Goal: Task Accomplishment & Management: Manage account settings

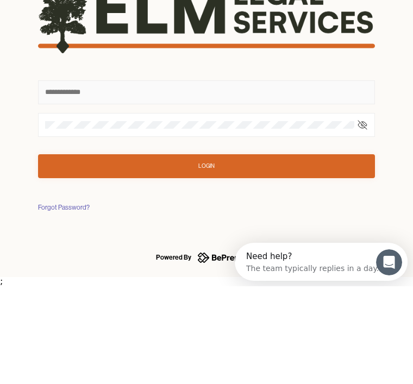
type input "********"
click at [206, 252] on button "Login" at bounding box center [206, 264] width 337 height 24
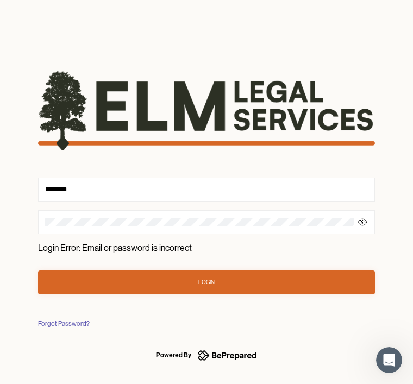
click at [214, 272] on button "Login" at bounding box center [206, 283] width 337 height 24
click at [155, 243] on form "******** Login Error: Email or password is incorrect Login" at bounding box center [206, 182] width 337 height 223
click at [60, 321] on div "Forgot Password?" at bounding box center [64, 323] width 52 height 11
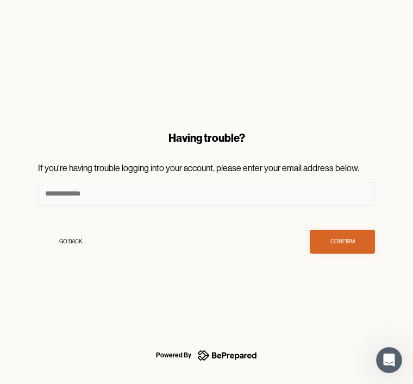
click at [166, 183] on input at bounding box center [206, 194] width 337 height 24
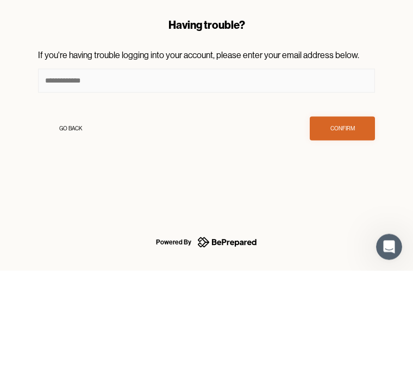
type input "**********"
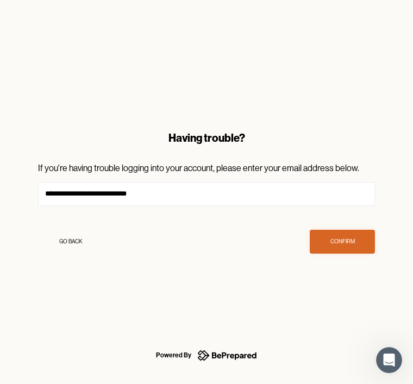
click at [352, 231] on button "Confirm" at bounding box center [342, 242] width 65 height 24
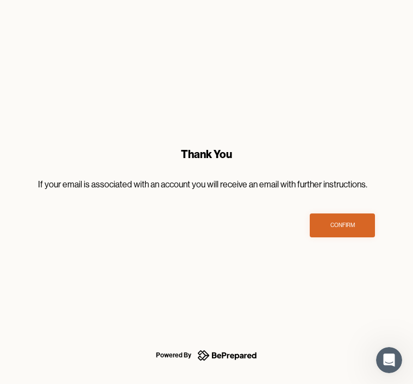
click at [350, 217] on button "Confirm" at bounding box center [342, 226] width 65 height 24
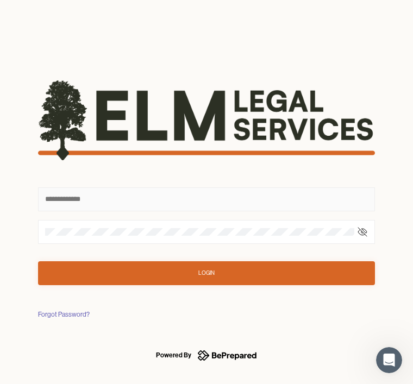
click at [167, 193] on input "text" at bounding box center [206, 199] width 337 height 24
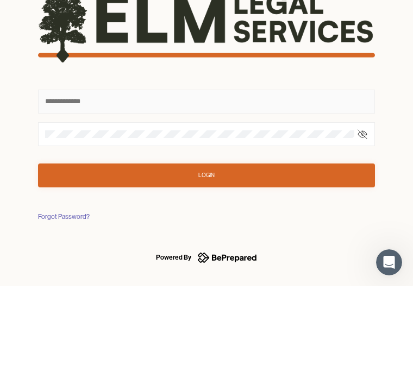
type input "********"
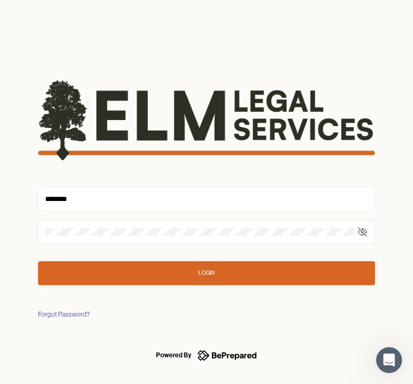
click at [137, 223] on div at bounding box center [206, 232] width 337 height 24
click at [141, 225] on div at bounding box center [206, 232] width 337 height 24
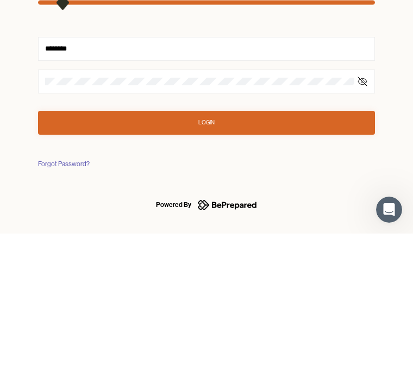
click at [224, 261] on button "Login" at bounding box center [206, 273] width 337 height 24
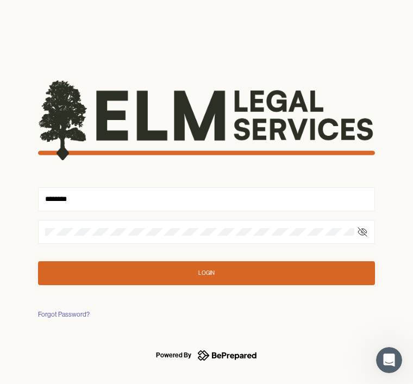
click at [216, 262] on button "Login" at bounding box center [206, 273] width 337 height 24
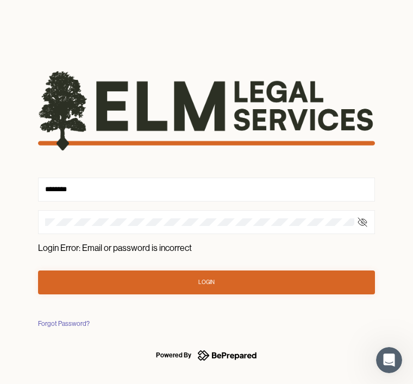
click at [222, 275] on button "Login" at bounding box center [206, 283] width 337 height 24
click at [62, 315] on div "******** Login Error: Email or password is incorrect Login Forgot Password?" at bounding box center [207, 191] width 372 height 309
click at [132, 216] on div at bounding box center [206, 222] width 337 height 24
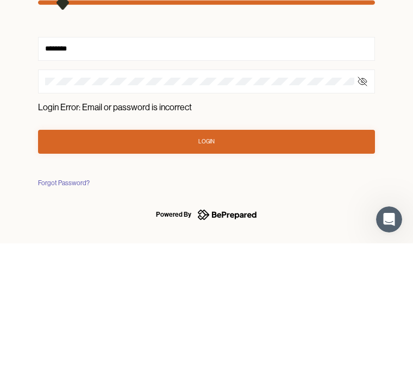
click at [216, 271] on button "Login" at bounding box center [206, 283] width 337 height 24
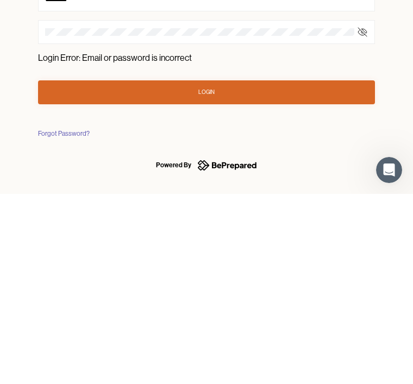
click at [66, 318] on div "Forgot Password?" at bounding box center [64, 323] width 52 height 11
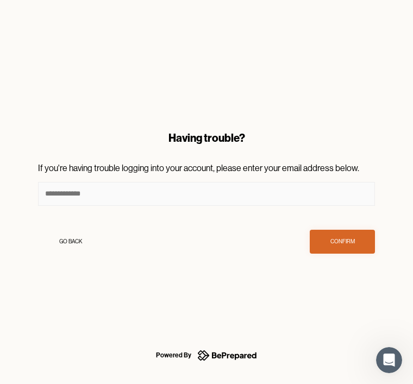
click at [134, 190] on input at bounding box center [206, 194] width 337 height 24
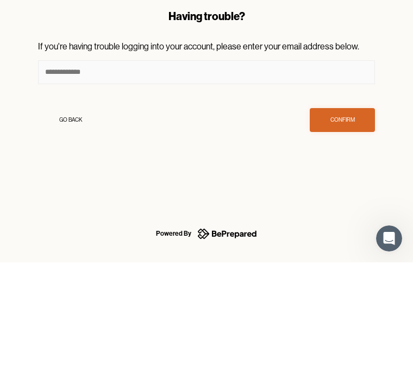
type input "**********"
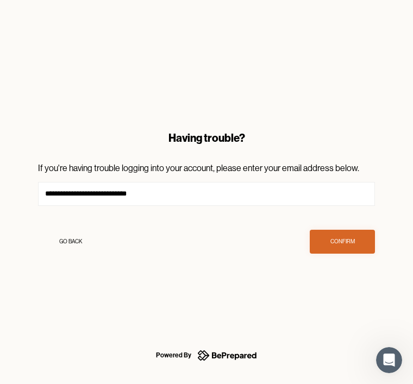
click at [350, 240] on div "Confirm" at bounding box center [342, 241] width 24 height 11
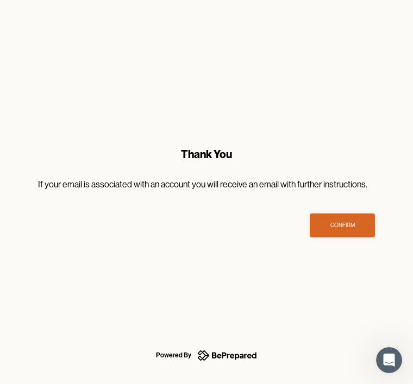
click at [353, 221] on div "Confirm" at bounding box center [342, 225] width 24 height 11
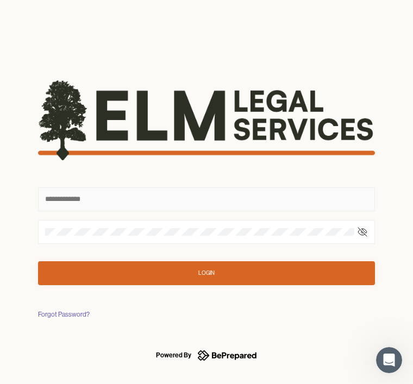
click at [140, 195] on input "text" at bounding box center [206, 199] width 337 height 24
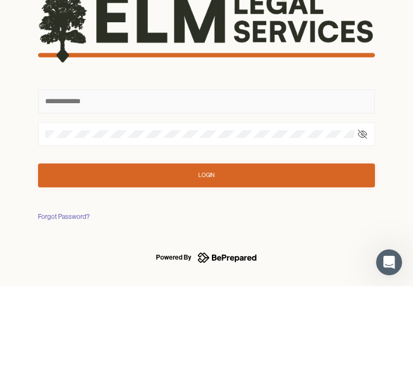
type input "********"
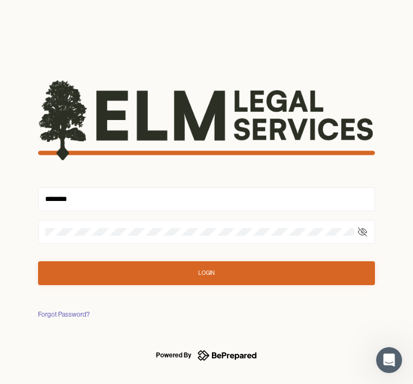
click at [204, 262] on button "Login" at bounding box center [206, 273] width 337 height 24
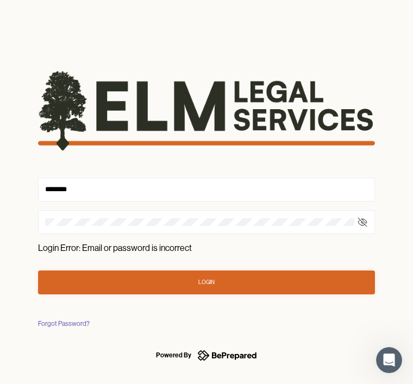
click at [365, 218] on icon at bounding box center [362, 222] width 11 height 11
click at [363, 223] on icon at bounding box center [362, 222] width 2 height 2
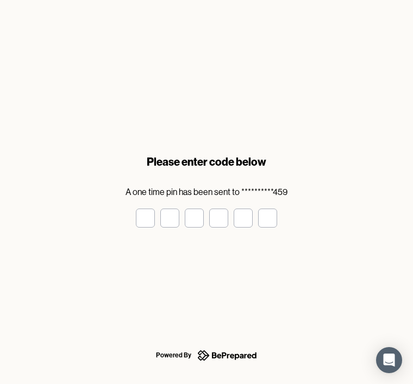
click at [152, 228] on input "tel" at bounding box center [145, 218] width 19 height 19
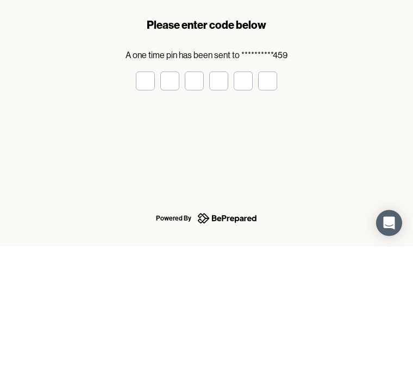
type input "*"
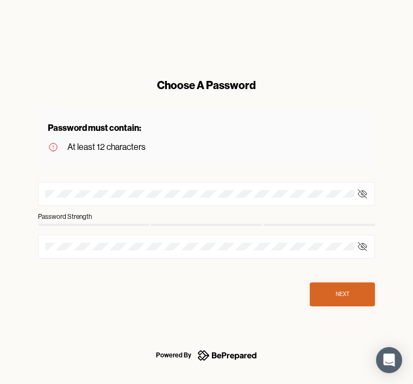
click at [175, 185] on div at bounding box center [206, 194] width 337 height 24
click at [127, 141] on div "At least 12 characters" at bounding box center [106, 147] width 78 height 15
click at [108, 183] on div at bounding box center [206, 194] width 337 height 24
click at [367, 192] on icon at bounding box center [362, 194] width 11 height 11
click at [108, 185] on div at bounding box center [206, 194] width 337 height 24
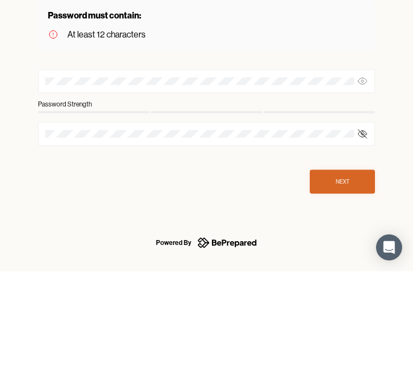
click at [92, 182] on div at bounding box center [206, 194] width 337 height 24
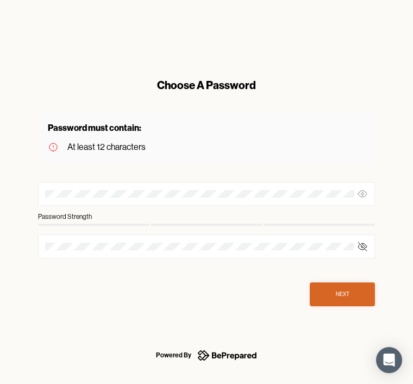
click at [105, 125] on div "Password must contain:" at bounding box center [206, 127] width 317 height 15
click at [108, 142] on div "At least 12 characters" at bounding box center [106, 147] width 78 height 15
click at [203, 79] on div "Choose A Password" at bounding box center [206, 85] width 337 height 15
click at [200, 85] on div "Choose A Password" at bounding box center [206, 85] width 337 height 15
click at [119, 211] on div "Password Strength" at bounding box center [206, 216] width 337 height 11
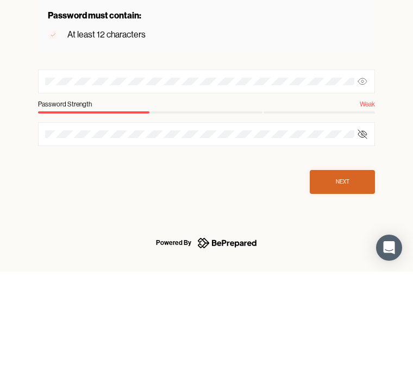
click at [183, 224] on div at bounding box center [206, 225] width 111 height 2
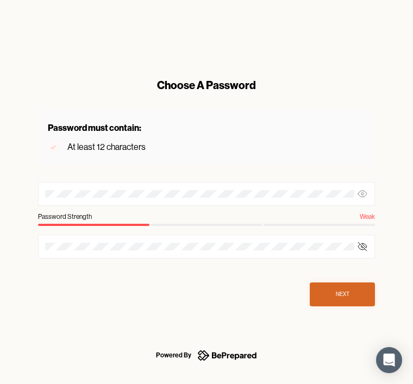
click at [167, 218] on div "Password Strength Weak" at bounding box center [206, 216] width 337 height 11
click at [383, 212] on div "Choose A Password Password must contain: At least 12 characters Password Streng…" at bounding box center [207, 192] width 372 height 264
click at [373, 214] on div "Weak" at bounding box center [367, 216] width 15 height 11
click at [369, 215] on div "Weak" at bounding box center [367, 216] width 15 height 11
click at [363, 195] on icon at bounding box center [362, 194] width 11 height 11
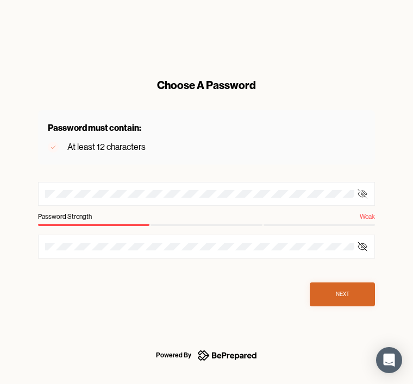
click at [180, 223] on div "Password Strength Weak" at bounding box center [206, 216] width 337 height 20
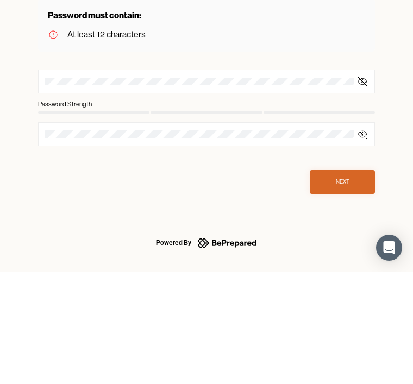
click at [130, 206] on div "Password Strength" at bounding box center [206, 216] width 337 height 20
click at [75, 211] on div "Password Strength" at bounding box center [65, 216] width 54 height 11
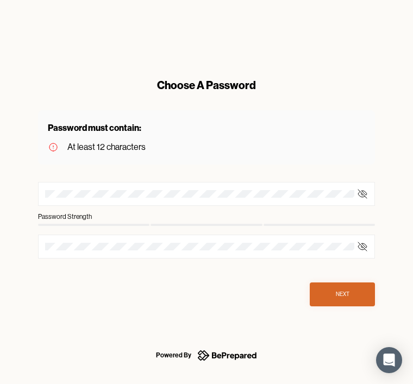
click at [94, 211] on div "Password Strength" at bounding box center [206, 216] width 337 height 20
click at [105, 186] on div at bounding box center [206, 194] width 337 height 24
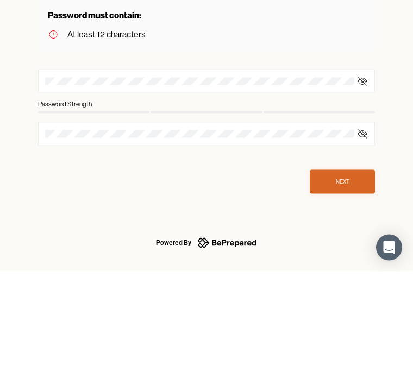
click at [117, 182] on div at bounding box center [206, 194] width 337 height 24
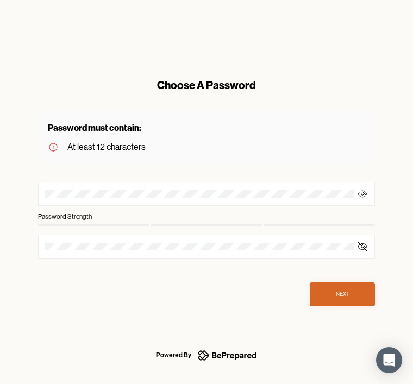
click at [134, 211] on div "Password Strength" at bounding box center [206, 216] width 337 height 20
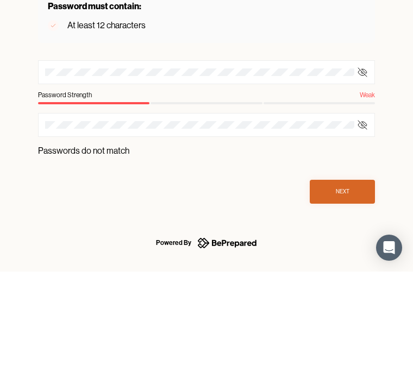
click at [129, 225] on div at bounding box center [206, 237] width 337 height 24
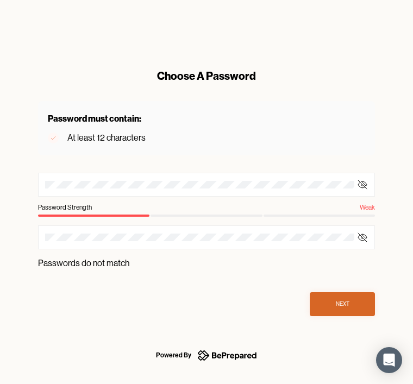
click at [178, 211] on div "Password Strength Weak" at bounding box center [206, 207] width 337 height 11
click at [173, 206] on div "Password Strength Weak" at bounding box center [206, 207] width 337 height 11
click at [173, 212] on div "Password Strength Weak" at bounding box center [206, 207] width 337 height 11
click at [162, 210] on div "Password Strength Weak" at bounding box center [206, 207] width 337 height 11
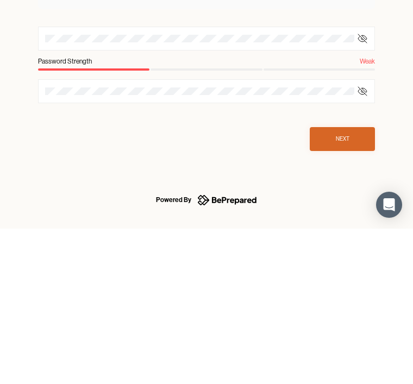
click at [173, 206] on div "Password Strength Weak" at bounding box center [206, 216] width 337 height 20
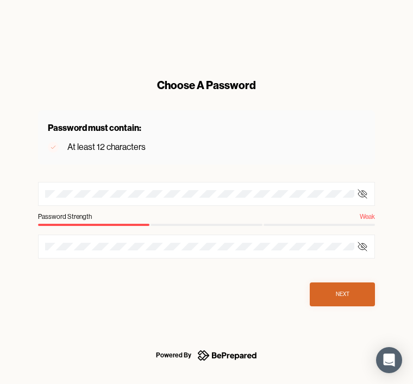
click at [136, 186] on div at bounding box center [206, 194] width 337 height 24
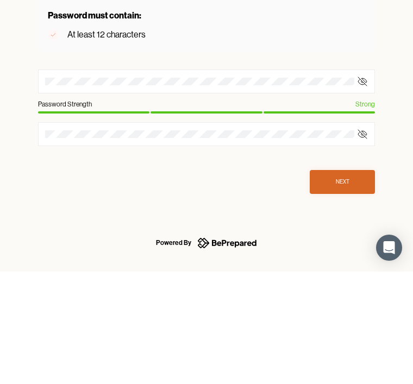
click at [412, 141] on div "Choose A Password Password must contain: At least 12 characters Password Streng…" at bounding box center [206, 192] width 413 height 384
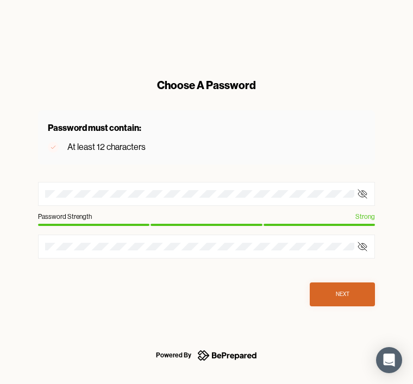
click at [342, 287] on button "Next" at bounding box center [342, 295] width 65 height 24
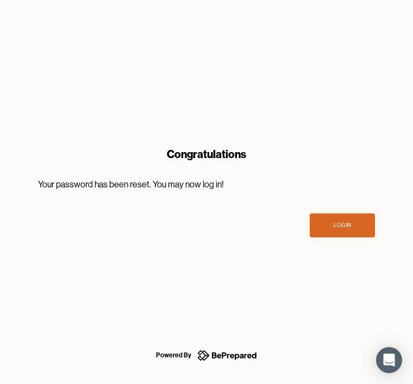
click at [344, 222] on div "Log In" at bounding box center [342, 225] width 17 height 11
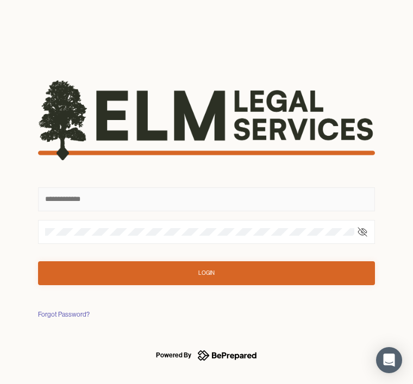
click at [149, 198] on input "text" at bounding box center [206, 199] width 337 height 24
type input "********"
click at [206, 273] on button "Login" at bounding box center [206, 273] width 337 height 24
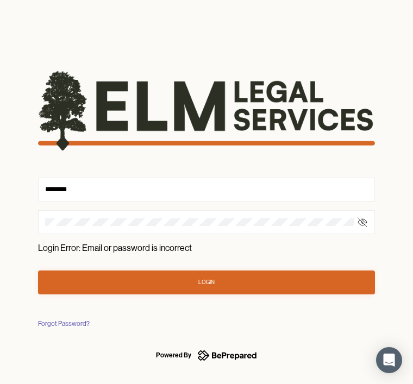
click at [225, 279] on button "Login" at bounding box center [206, 283] width 337 height 24
click at [233, 273] on button "Login" at bounding box center [206, 283] width 337 height 24
click at [365, 220] on icon at bounding box center [362, 222] width 9 height 7
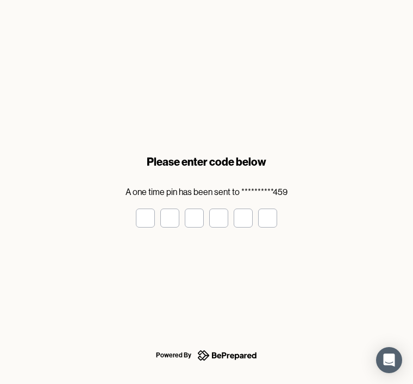
click at [143, 215] on input "tel" at bounding box center [145, 218] width 19 height 19
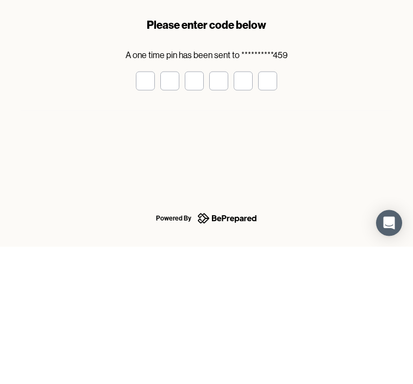
type input "*"
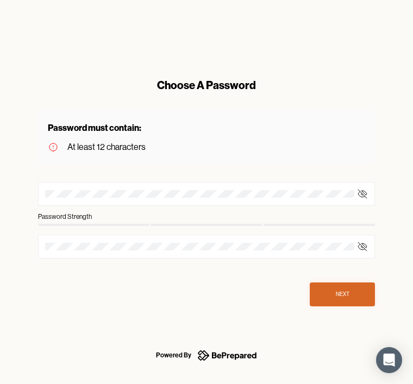
click at [122, 187] on div at bounding box center [206, 194] width 337 height 24
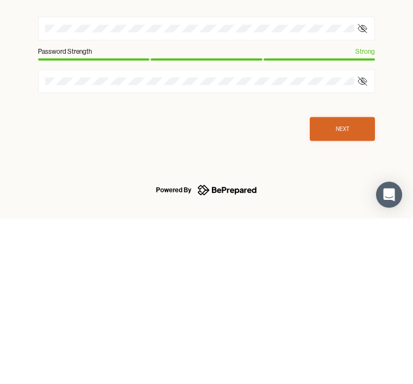
click at [359, 283] on button "Next" at bounding box center [342, 295] width 65 height 24
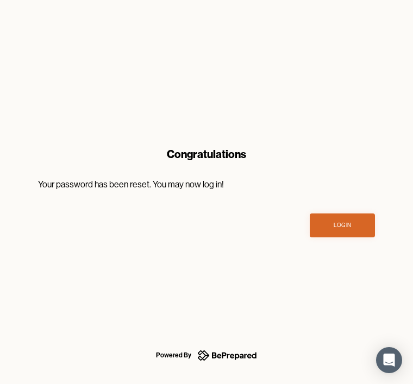
click at [355, 224] on button "Log In" at bounding box center [342, 226] width 65 height 24
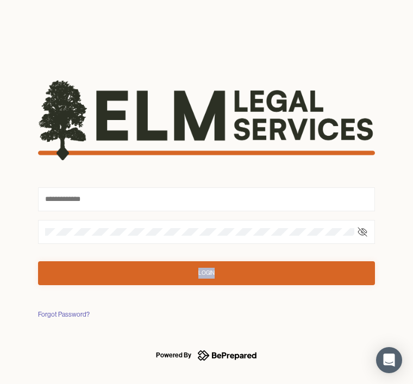
click at [269, 271] on button "Login" at bounding box center [206, 273] width 337 height 24
type input "********"
click at [215, 266] on button "Login" at bounding box center [206, 273] width 337 height 24
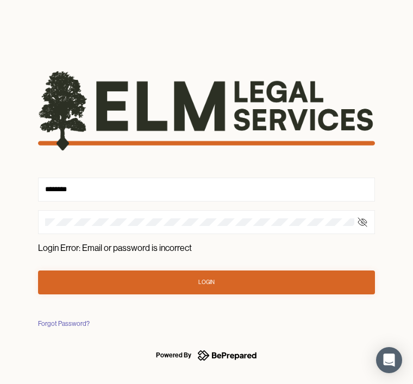
click at [366, 218] on icon at bounding box center [362, 222] width 11 height 11
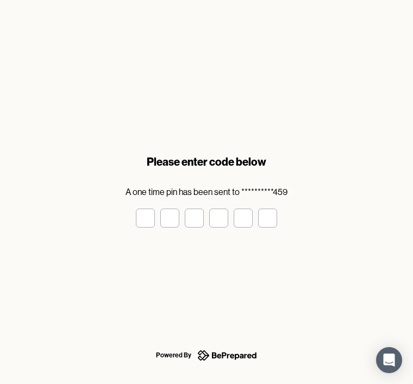
click at [145, 216] on input "tel" at bounding box center [145, 218] width 19 height 19
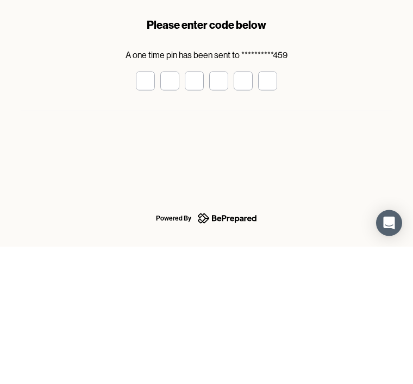
type input "*"
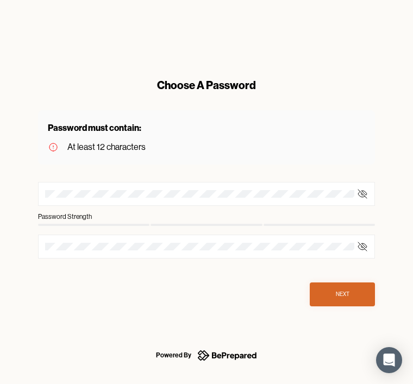
click at [116, 187] on div at bounding box center [206, 194] width 337 height 24
click at [105, 185] on div at bounding box center [206, 194] width 337 height 24
click at [86, 184] on div at bounding box center [206, 194] width 337 height 24
click at [94, 186] on div at bounding box center [206, 194] width 337 height 24
click at [211, 84] on div "Choose A Password" at bounding box center [206, 85] width 337 height 15
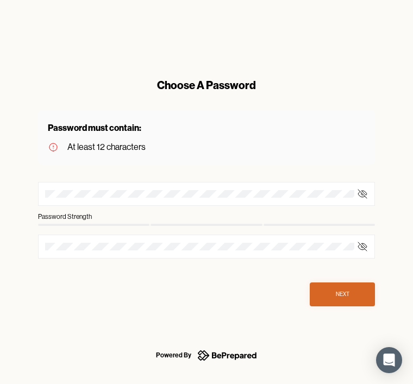
click at [378, 197] on div "Choose A Password Password must contain: At least 12 characters Password Streng…" at bounding box center [207, 192] width 372 height 264
click at [368, 187] on div at bounding box center [206, 194] width 337 height 24
click at [374, 192] on div at bounding box center [206, 194] width 337 height 24
click at [100, 185] on div at bounding box center [206, 194] width 337 height 24
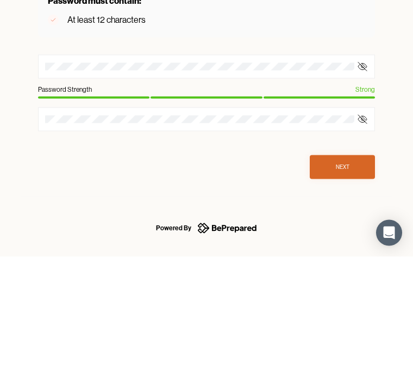
click at [352, 283] on button "Next" at bounding box center [342, 295] width 65 height 24
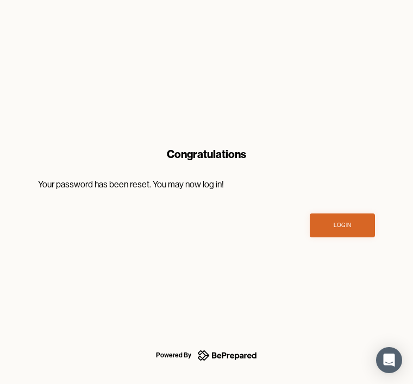
click at [356, 230] on button "Log In" at bounding box center [342, 226] width 65 height 24
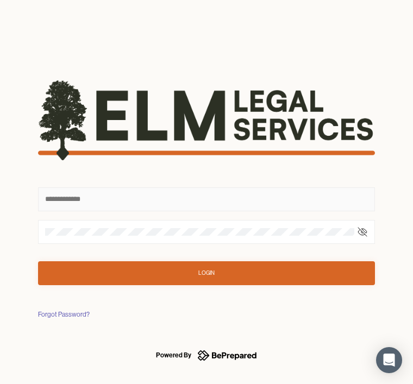
click at [196, 197] on input "text" at bounding box center [206, 199] width 337 height 24
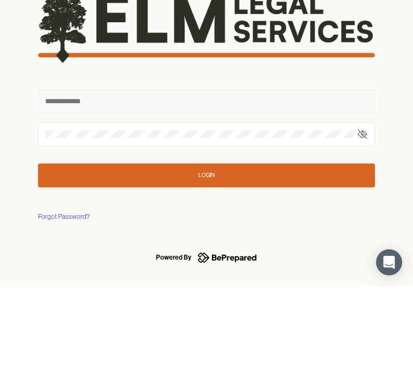
type input "********"
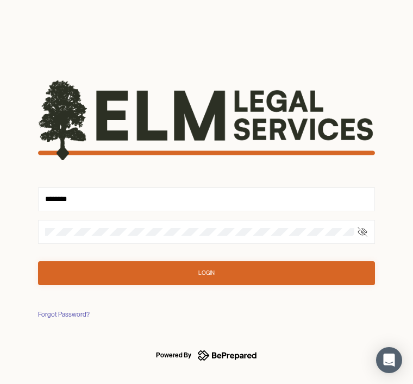
click at [216, 262] on button "Login" at bounding box center [206, 273] width 337 height 24
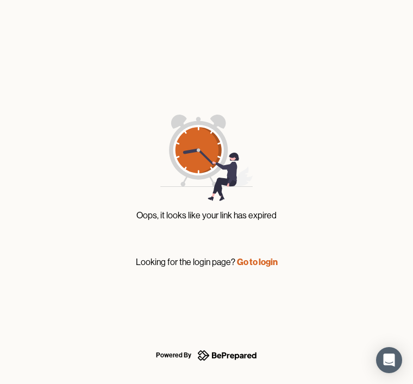
click at [256, 258] on link "Go to login" at bounding box center [257, 261] width 41 height 11
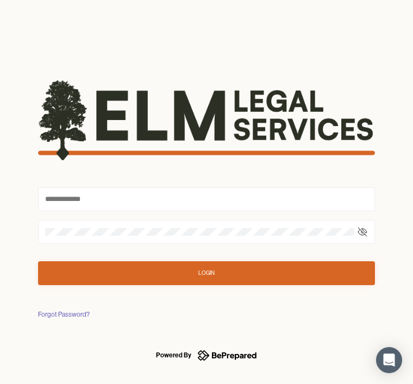
click at [244, 266] on button "Login" at bounding box center [206, 273] width 337 height 24
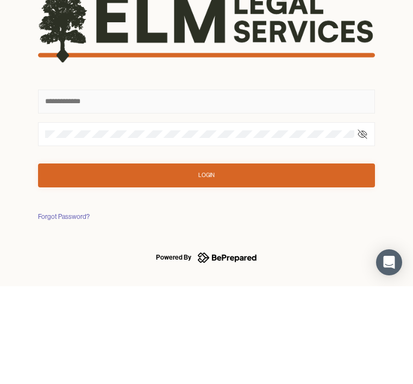
type input "********"
click at [206, 261] on button "Login" at bounding box center [206, 273] width 337 height 24
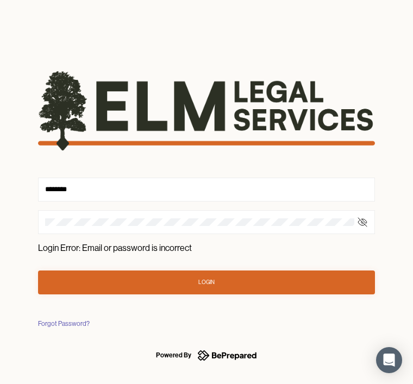
click at [229, 272] on button "Login" at bounding box center [206, 283] width 337 height 24
click at [254, 281] on button "Login" at bounding box center [206, 283] width 337 height 24
